Goal: Find specific fact: Find specific fact

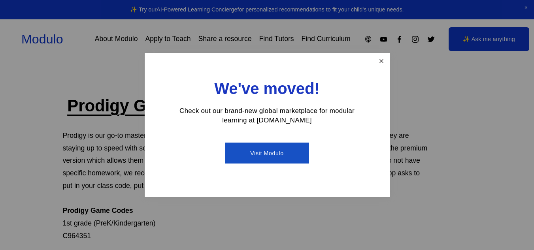
click at [380, 66] on link "Close" at bounding box center [382, 61] width 14 height 14
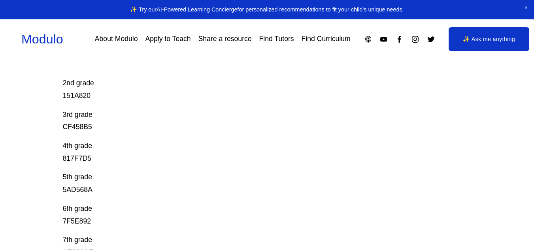
scroll to position [184, 0]
click at [81, 103] on p "2nd grade 151A820" at bounding box center [246, 84] width 367 height 38
click at [85, 98] on p "2nd grade 151A820" at bounding box center [246, 84] width 367 height 38
copy p "151A820"
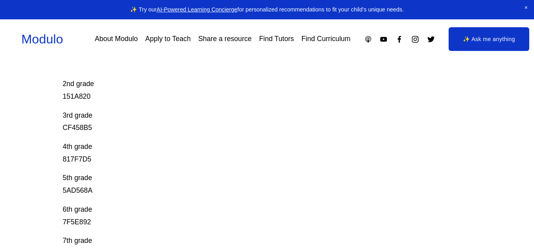
click at [70, 132] on p "3rd grade CF458B5" at bounding box center [246, 122] width 367 height 25
copy p "CF458B5"
click at [113, 123] on p "3rd grade CF458B5" at bounding box center [246, 122] width 367 height 25
